Goal: Task Accomplishment & Management: Complete application form

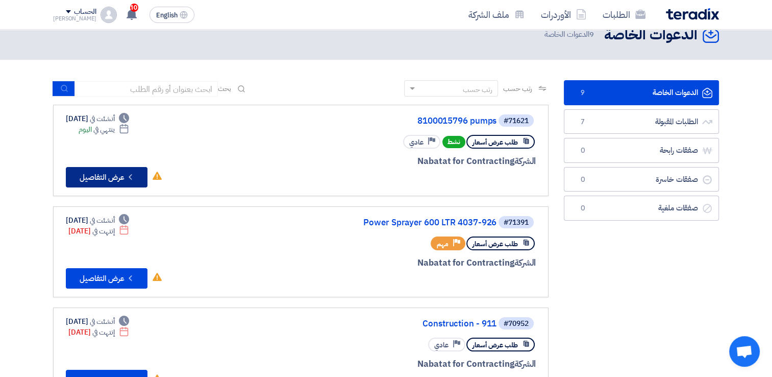
click at [94, 167] on button "Check details عرض التفاصيل" at bounding box center [107, 177] width 82 height 20
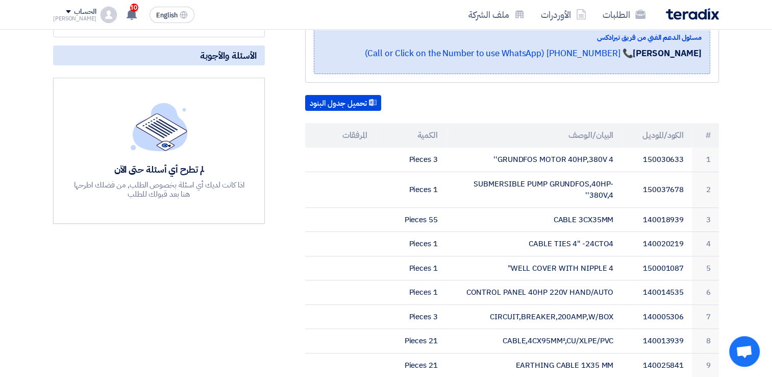
scroll to position [206, 0]
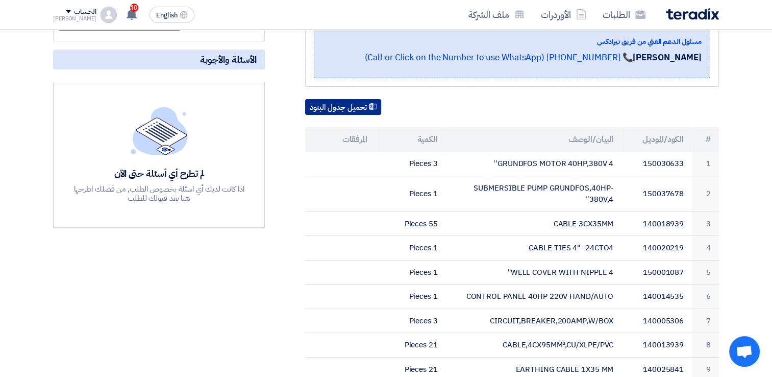
click at [357, 111] on button "تحميل جدول البنود" at bounding box center [343, 107] width 76 height 16
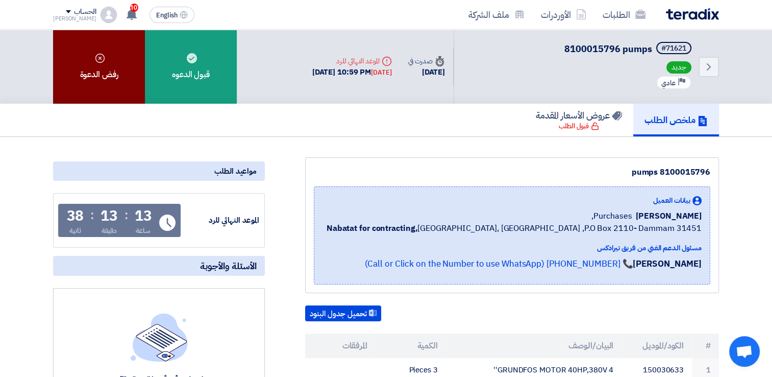
click at [104, 83] on div "رفض الدعوة" at bounding box center [99, 67] width 92 height 74
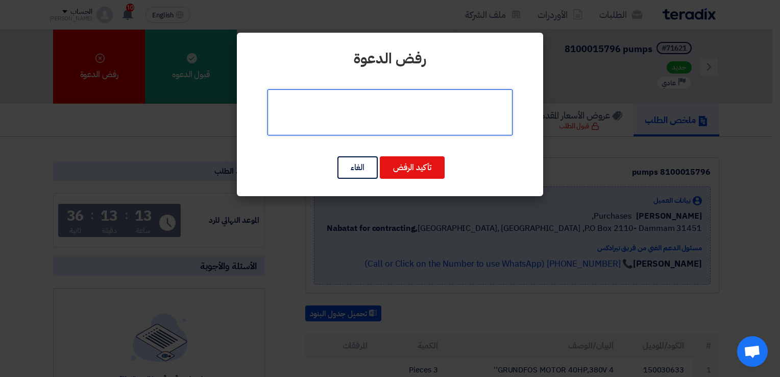
click at [405, 101] on textarea at bounding box center [389, 112] width 245 height 46
type textarea "l"
type textarea "متجات غير موجودة عندنا"
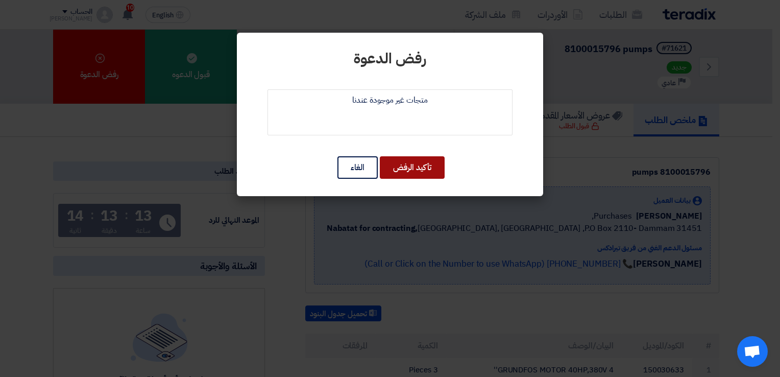
click at [427, 175] on button "تأكيد الرفض" at bounding box center [412, 167] width 65 height 22
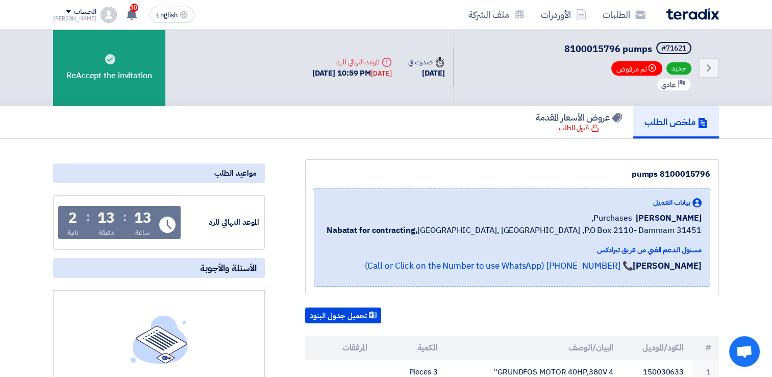
click at [60, 18] on div "[PERSON_NAME]" at bounding box center [74, 19] width 43 height 6
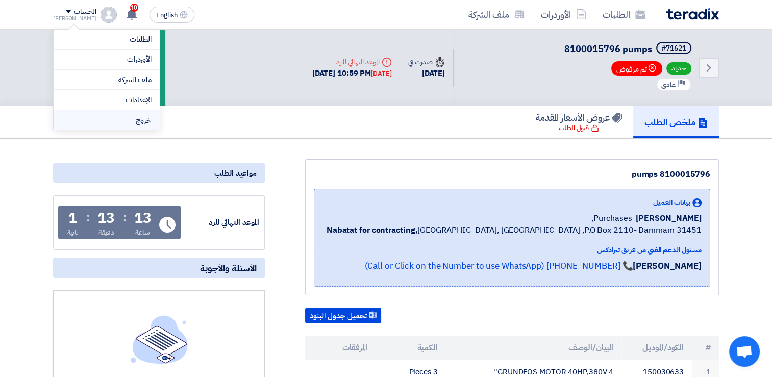
click at [118, 117] on li "خروج" at bounding box center [107, 120] width 106 height 20
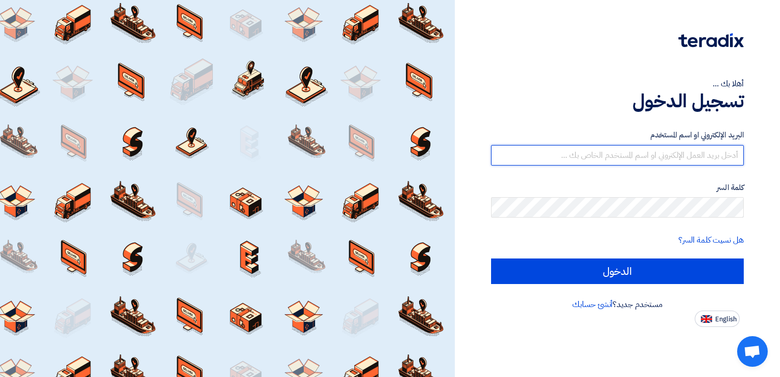
type input "[DOMAIN_NAME][EMAIL_ADDRESS][DOMAIN_NAME]"
